Goal: Information Seeking & Learning: Learn about a topic

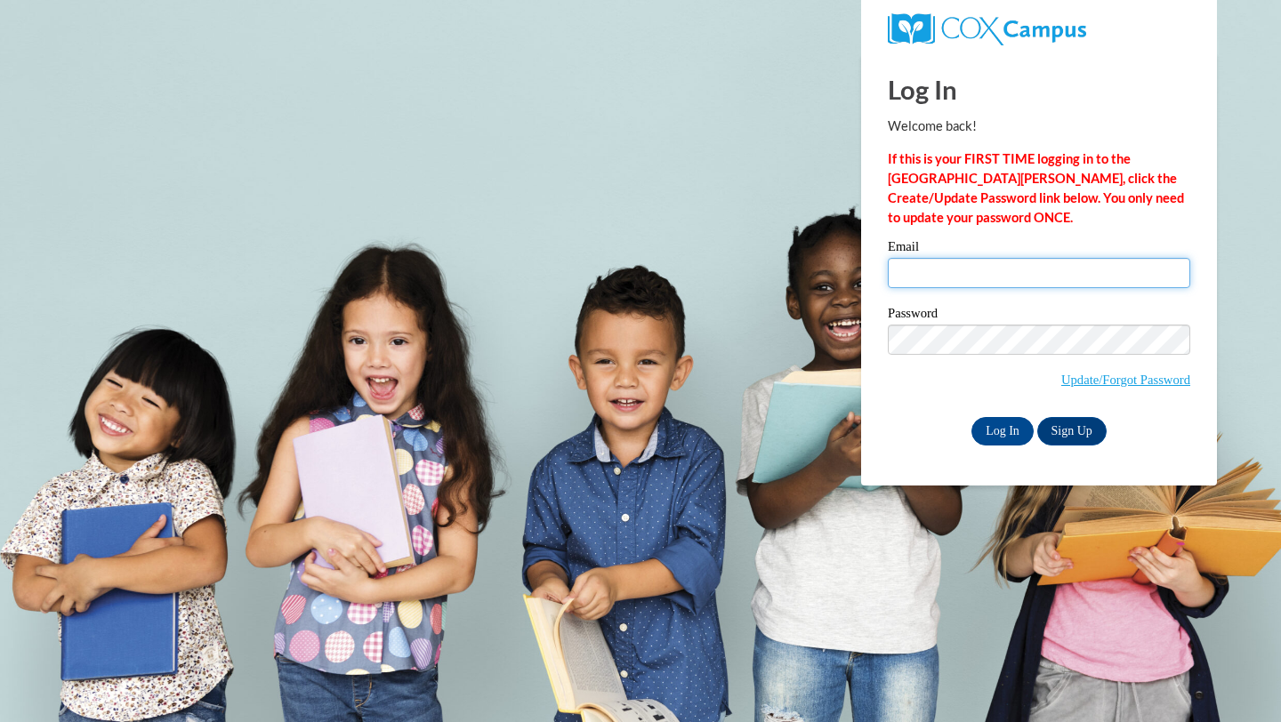
click at [964, 269] on input "Email" at bounding box center [1039, 273] width 302 height 30
type input "kayleewise13@gmail.com"
click at [1001, 434] on input "Log In" at bounding box center [1002, 431] width 62 height 28
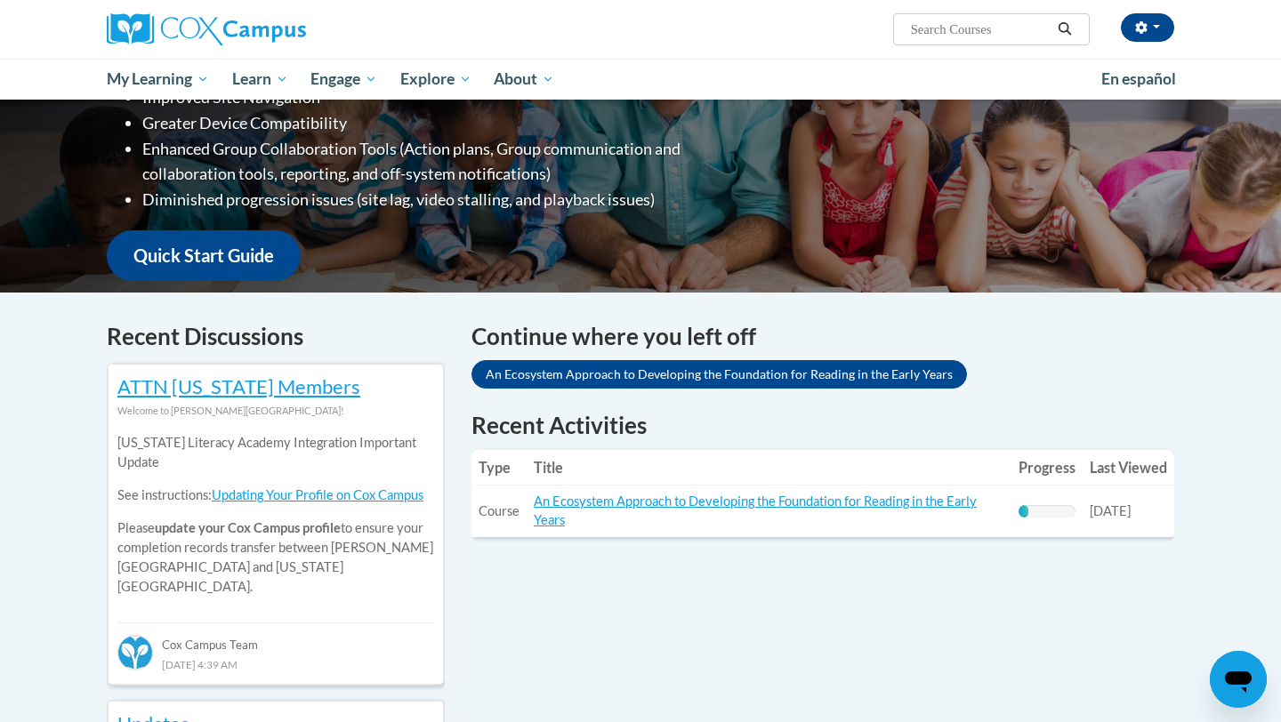
scroll to position [348, 0]
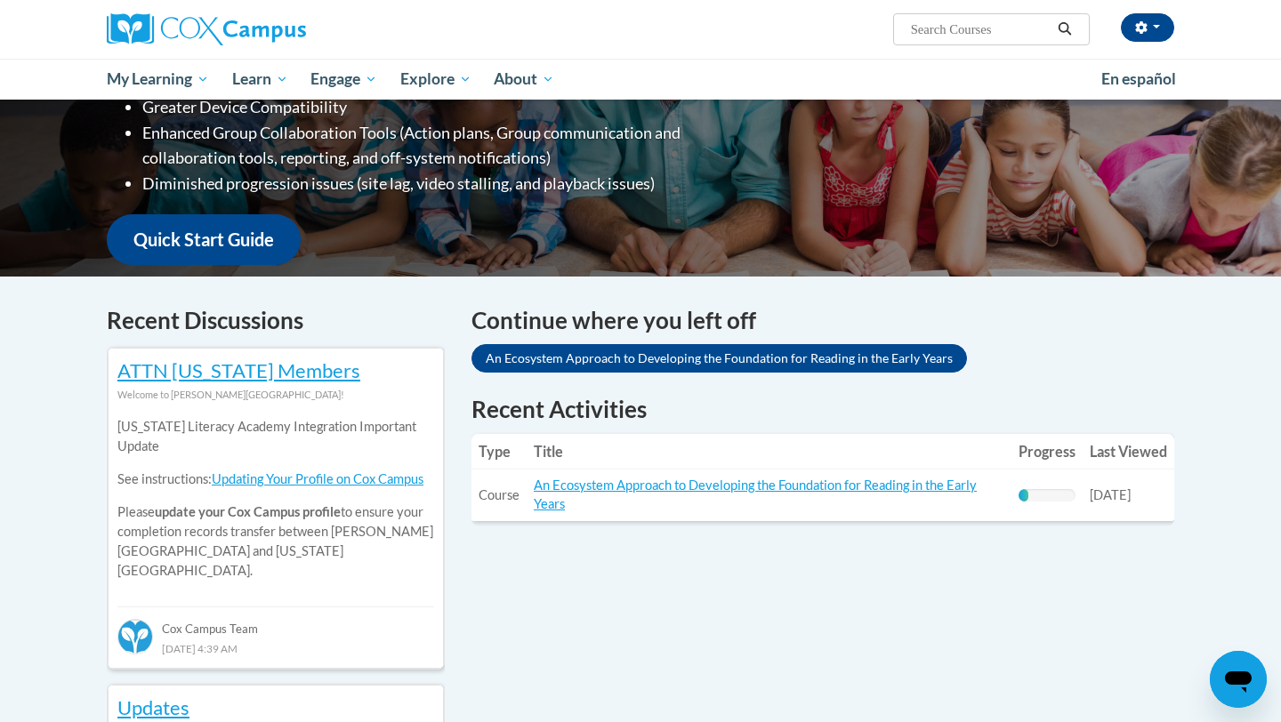
click at [623, 499] on td "Title: An Ecosystem Approach to Developing the Foundation for Reading in the Ea…" at bounding box center [769, 496] width 485 height 52
click at [623, 494] on td "Title: An Ecosystem Approach to Developing the Foundation for Reading in the Ea…" at bounding box center [769, 496] width 485 height 52
click at [623, 488] on link "An Ecosystem Approach to Developing the Foundation for Reading in the Early Yea…" at bounding box center [755, 495] width 443 height 34
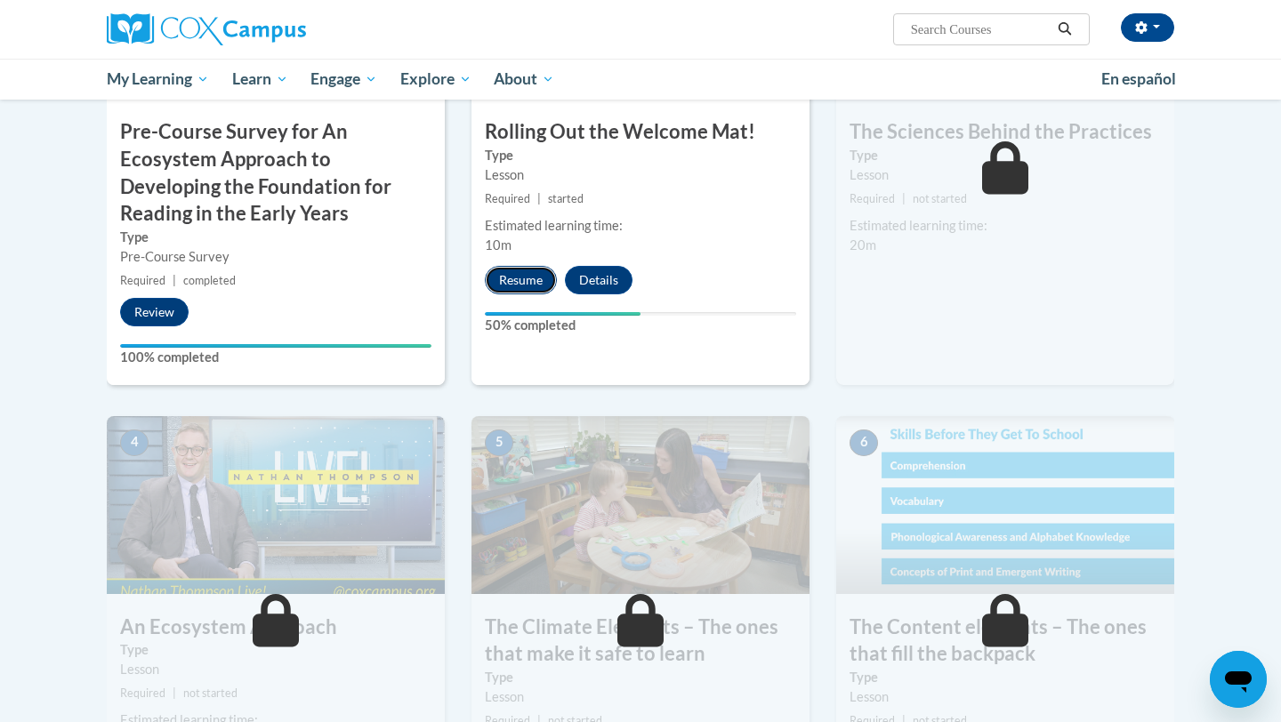
click at [499, 280] on button "Resume" at bounding box center [521, 280] width 72 height 28
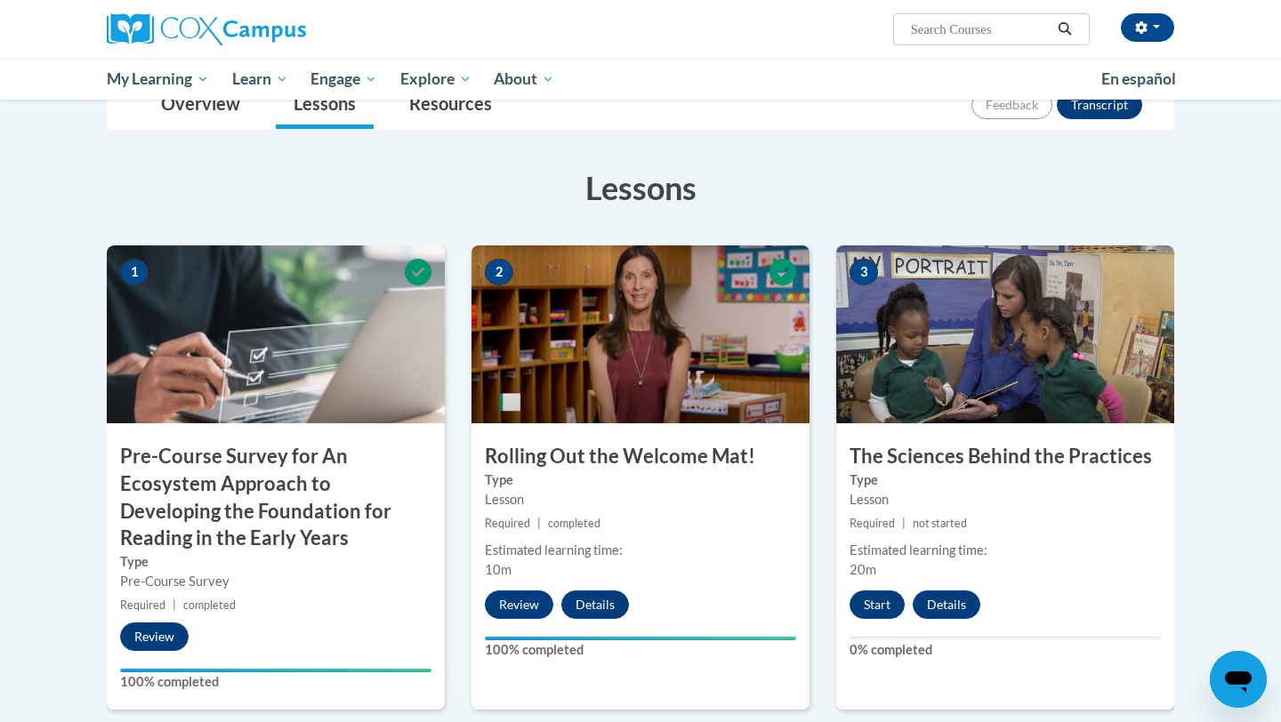
scroll to position [394, 0]
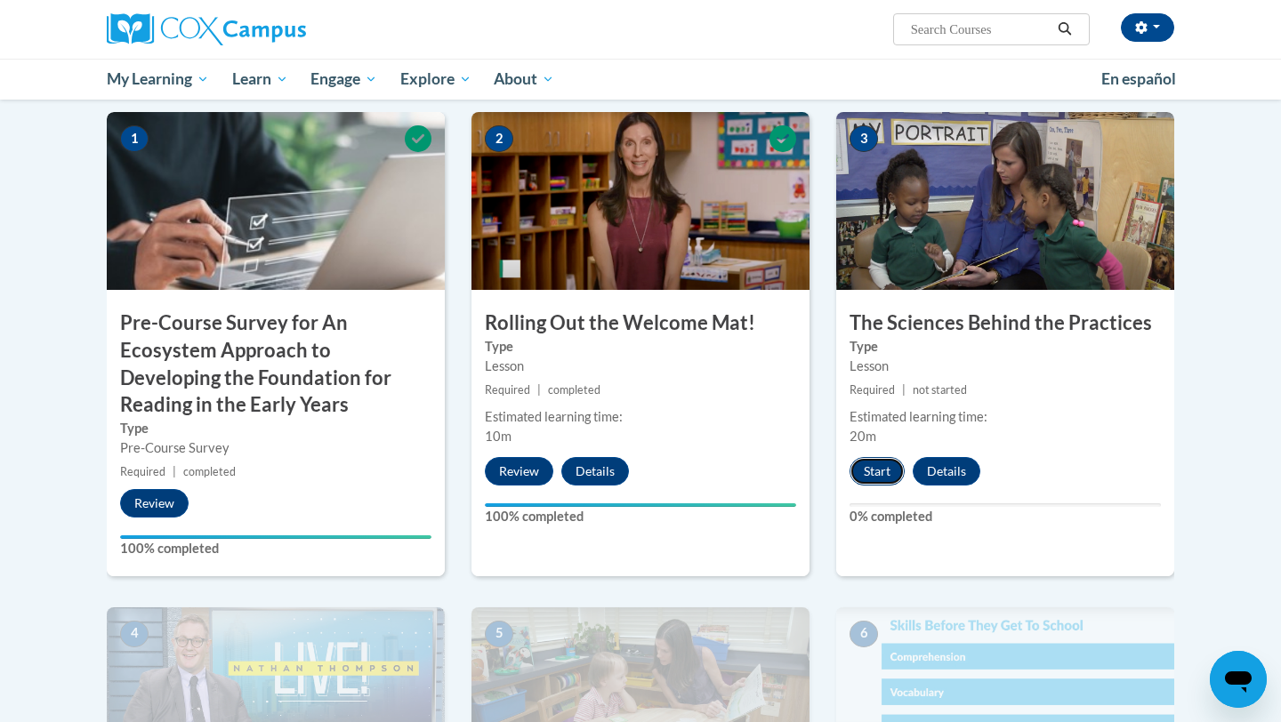
click at [885, 471] on button "Start" at bounding box center [877, 471] width 55 height 28
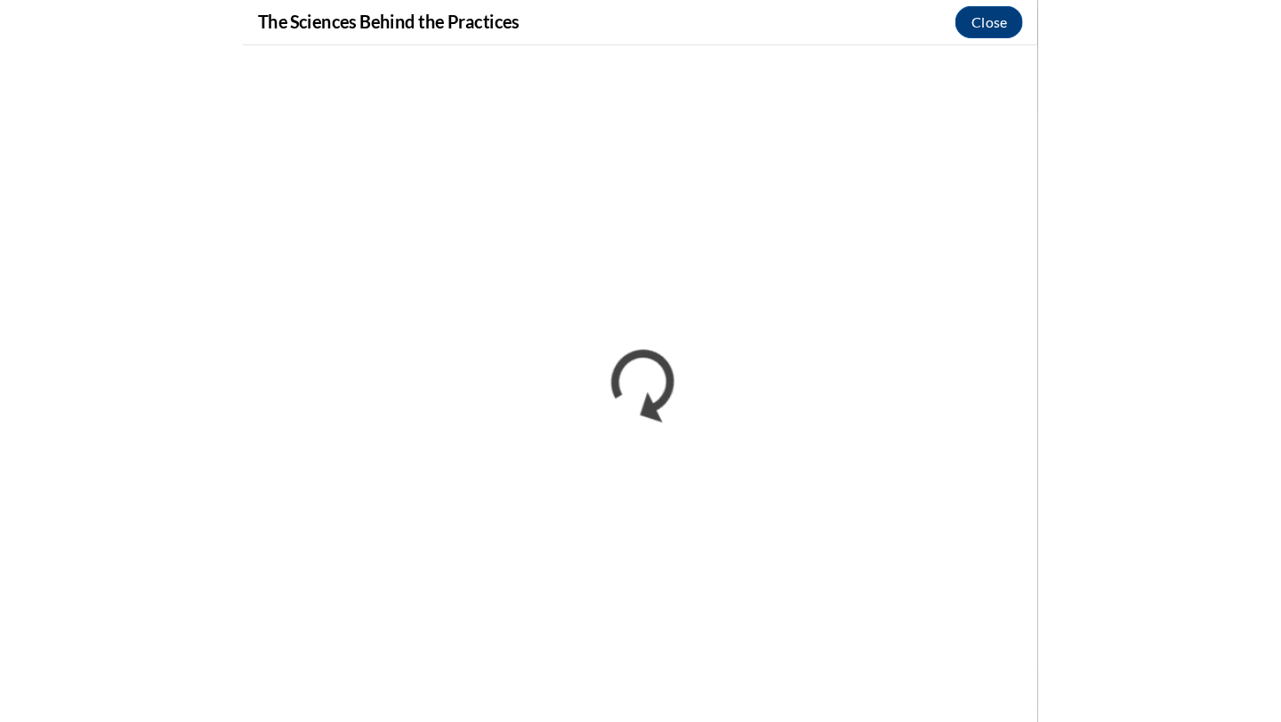
scroll to position [399, 0]
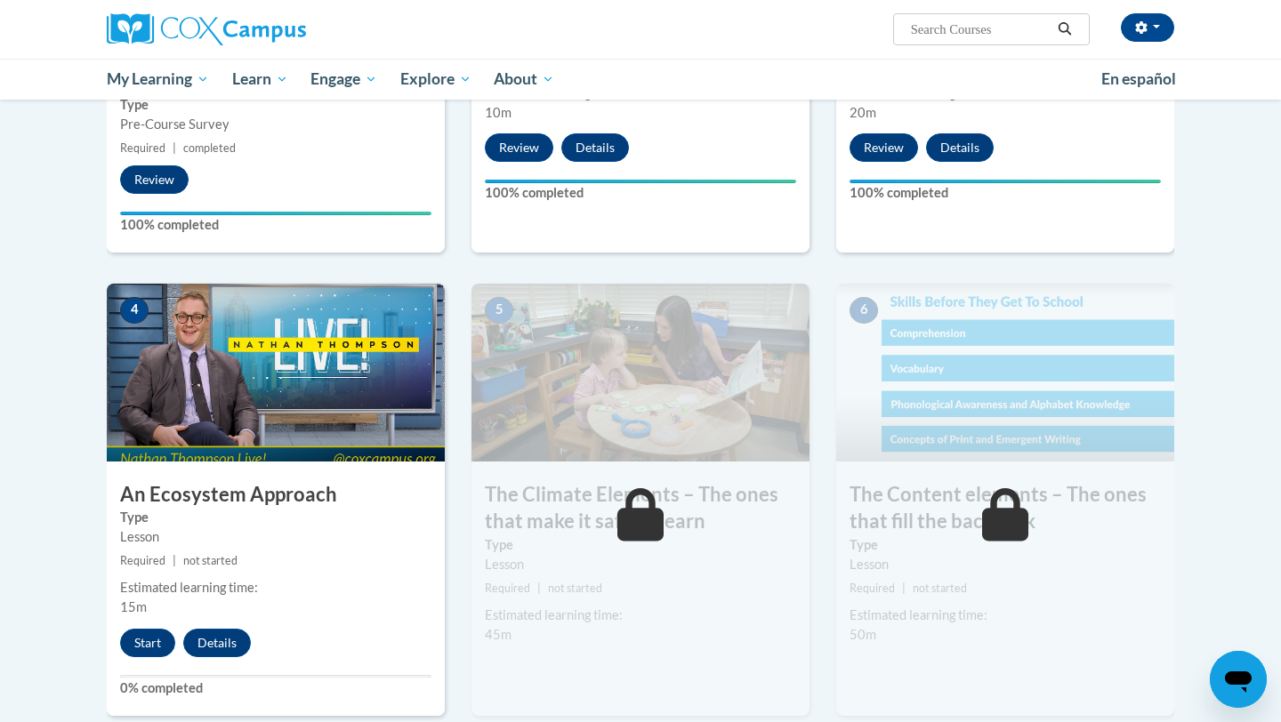
scroll to position [766, 0]
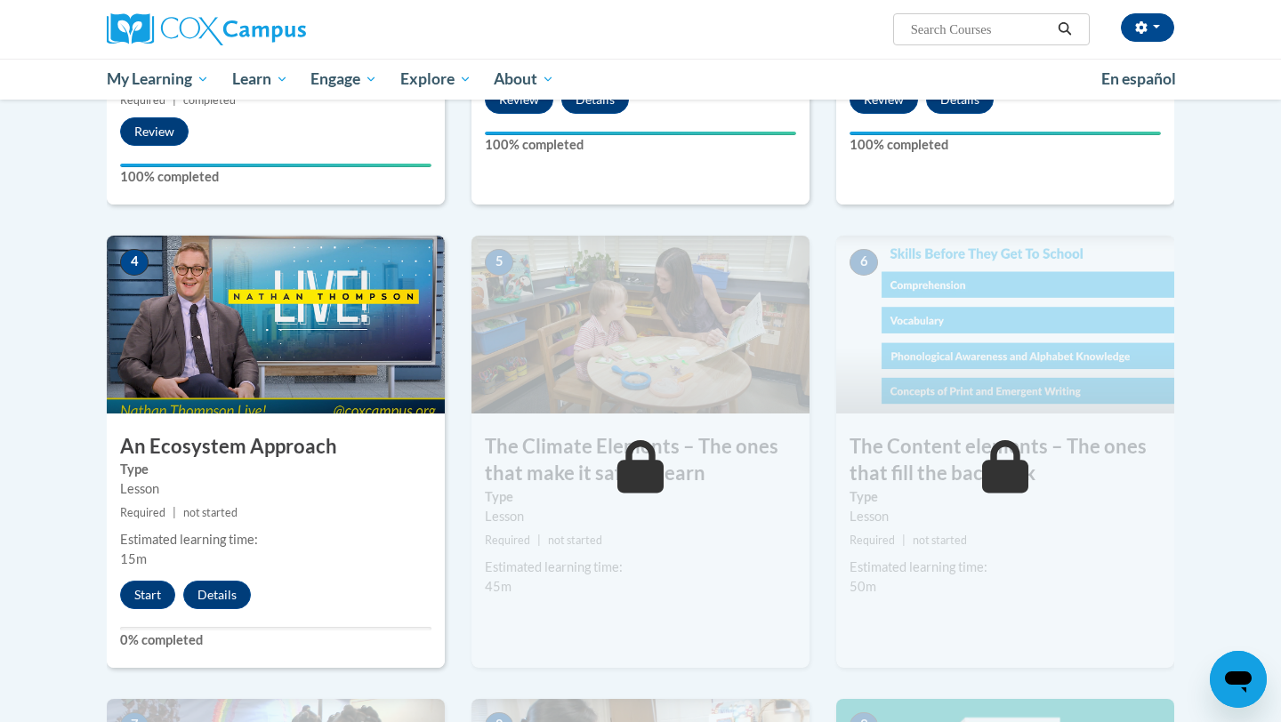
click at [150, 577] on div "4 An Ecosystem Approach Type Lesson Required | not started Estimated learning t…" at bounding box center [276, 452] width 338 height 432
click at [144, 585] on button "Start" at bounding box center [147, 595] width 55 height 28
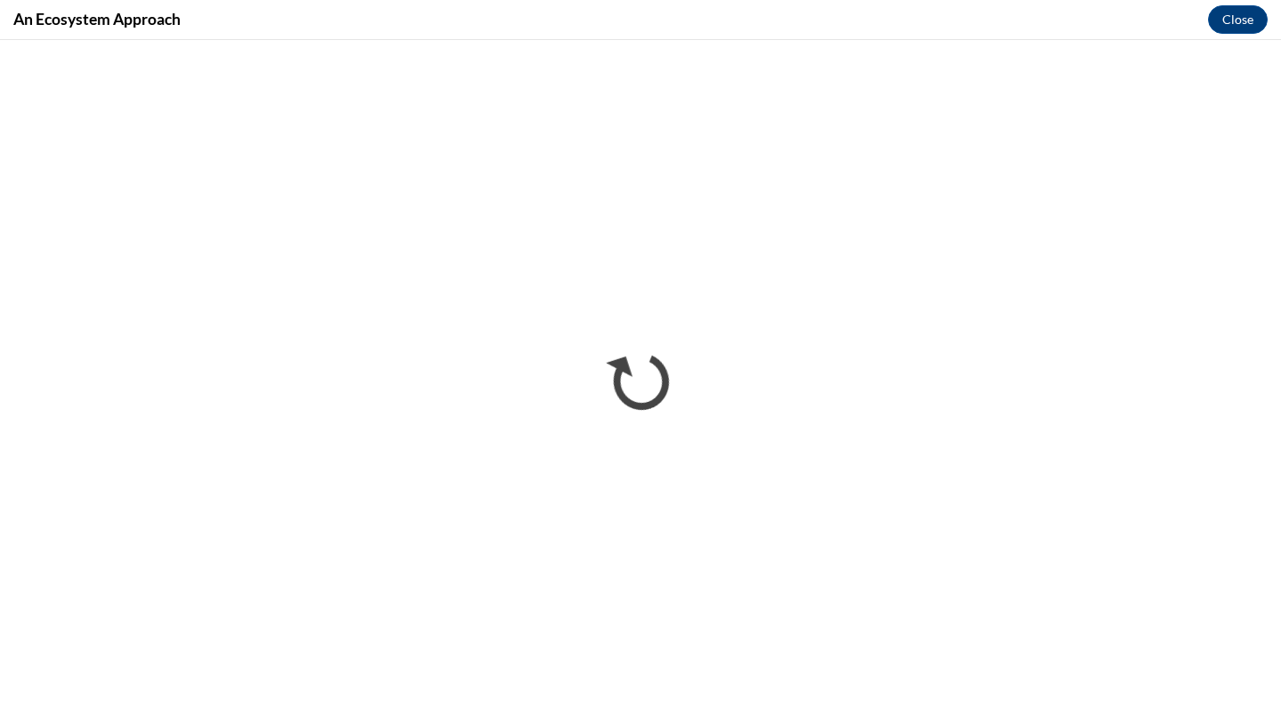
scroll to position [0, 0]
